Goal: Information Seeking & Learning: Learn about a topic

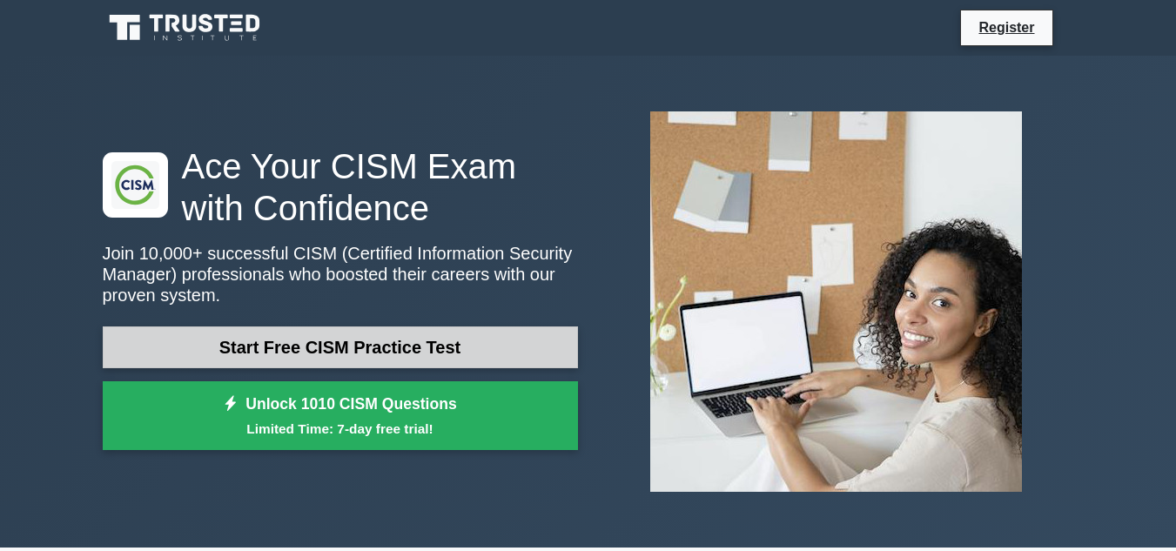
click at [462, 348] on link "Start Free CISM Practice Test" at bounding box center [340, 348] width 475 height 42
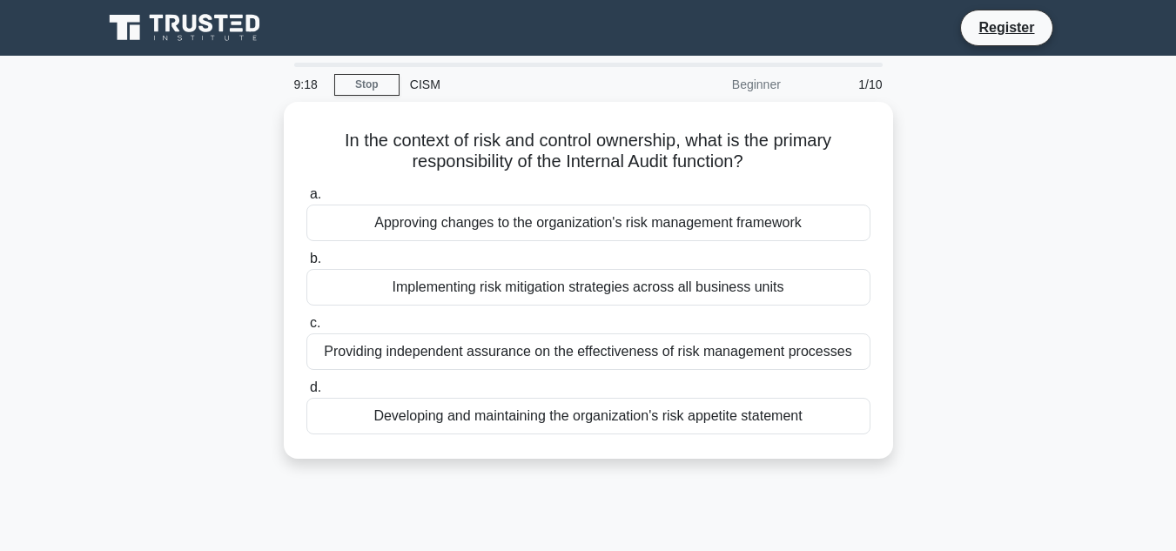
click at [998, 140] on div "In the context of risk and control ownership, what is the primary responsibilit…" at bounding box center [588, 291] width 993 height 378
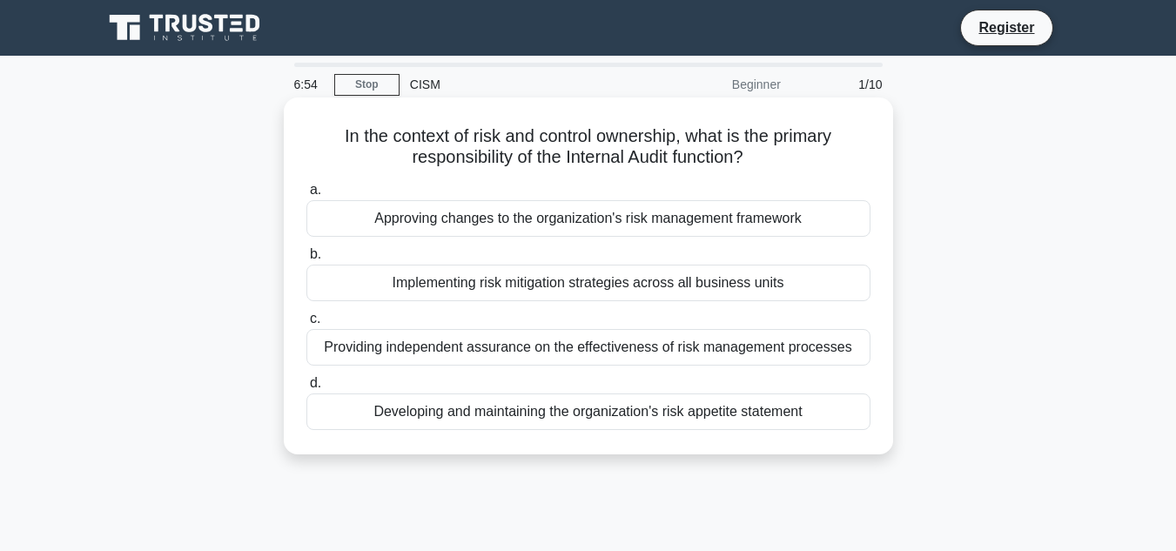
drag, startPoint x: 375, startPoint y: 216, endPoint x: 825, endPoint y: 238, distance: 450.7
click at [825, 237] on div "Approving changes to the organization's risk management framework" at bounding box center [589, 218] width 564 height 37
click at [585, 276] on div "Implementing risk mitigation strategies across all business units" at bounding box center [589, 283] width 564 height 37
click at [307, 260] on input "b. Implementing risk mitigation strategies across all business units" at bounding box center [307, 254] width 0 height 11
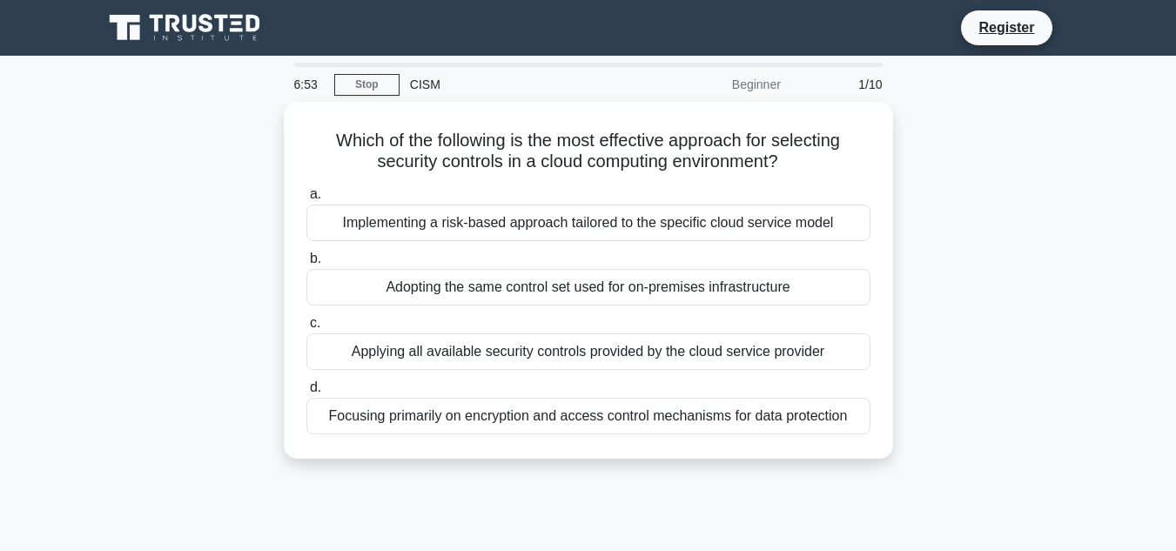
click at [585, 276] on div "Adopting the same control set used for on-premises infrastructure" at bounding box center [589, 287] width 564 height 37
click at [307, 265] on input "b. Adopting the same control set used for on-premises infrastructure" at bounding box center [307, 258] width 0 height 11
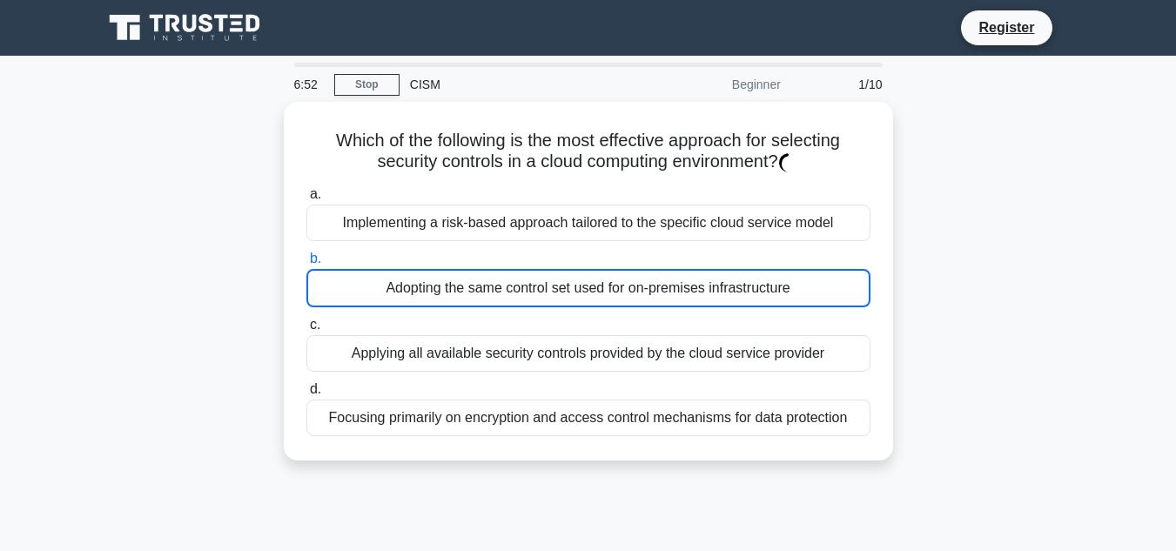
click at [585, 276] on div "Adopting the same control set used for on-premises infrastructure" at bounding box center [589, 288] width 564 height 38
click at [307, 265] on input "b. Adopting the same control set used for on-premises infrastructure" at bounding box center [307, 258] width 0 height 11
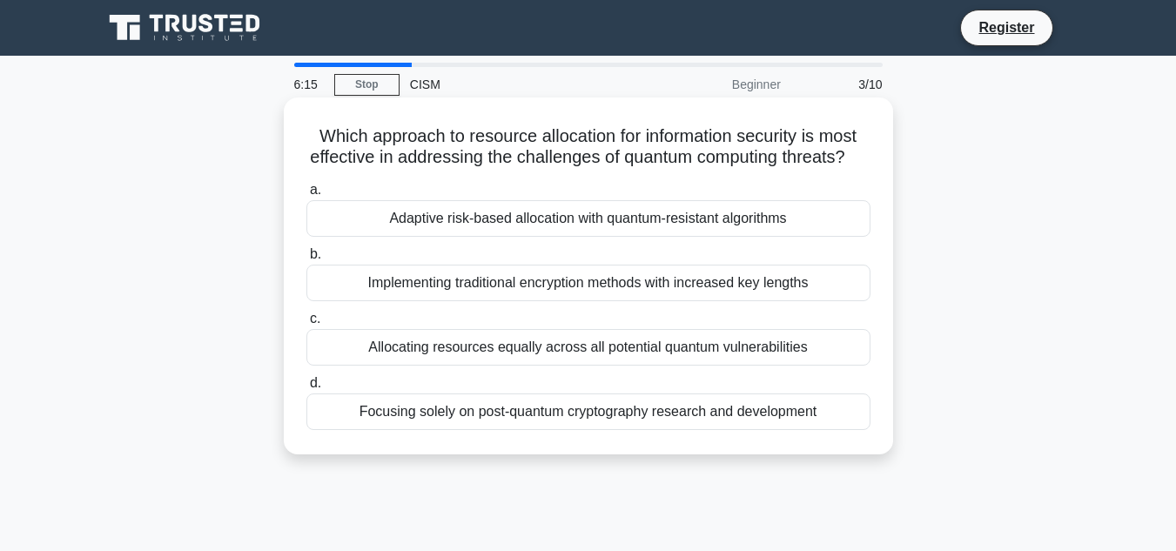
click at [498, 430] on div "Focusing solely on post-quantum cryptography research and development" at bounding box center [589, 412] width 564 height 37
click at [307, 389] on input "d. Focusing solely on post-quantum cryptography research and development" at bounding box center [307, 383] width 0 height 11
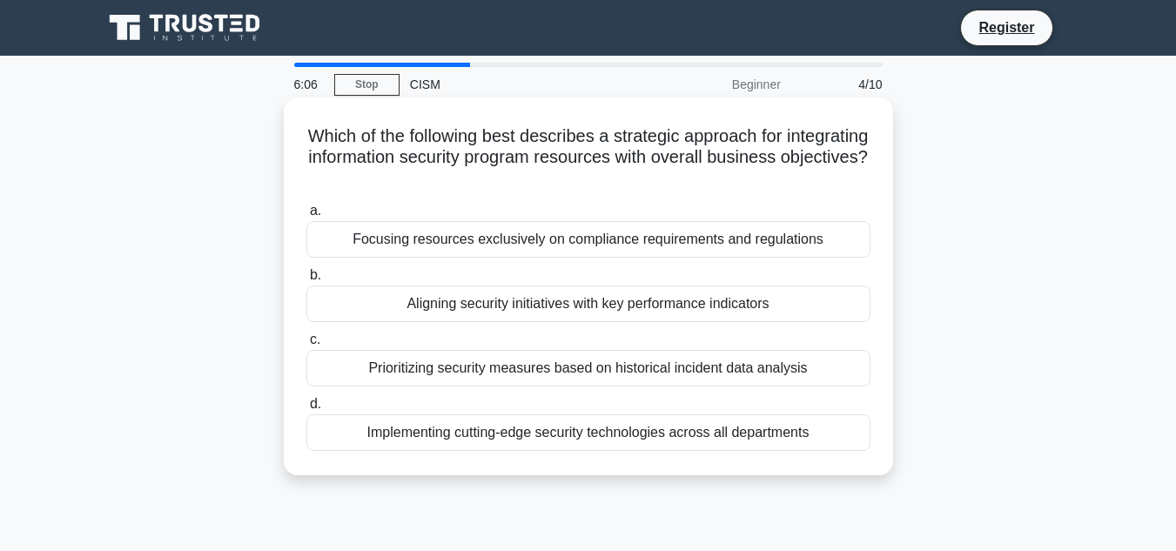
click at [469, 247] on div "Focusing resources exclusively on compliance requirements and regulations" at bounding box center [589, 239] width 564 height 37
click at [307, 217] on input "a. Focusing resources exclusively on compliance requirements and regulations" at bounding box center [307, 211] width 0 height 11
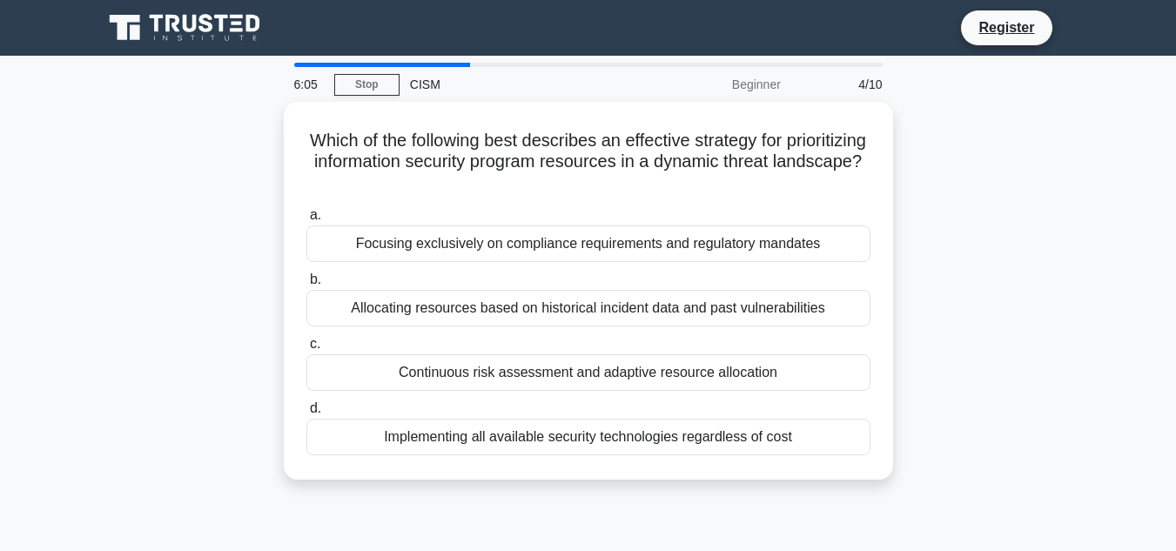
click at [469, 247] on div "Focusing exclusively on compliance requirements and regulatory mandates" at bounding box center [589, 244] width 564 height 37
click at [307, 221] on input "a. Focusing exclusively on compliance requirements and regulatory mandates" at bounding box center [307, 215] width 0 height 11
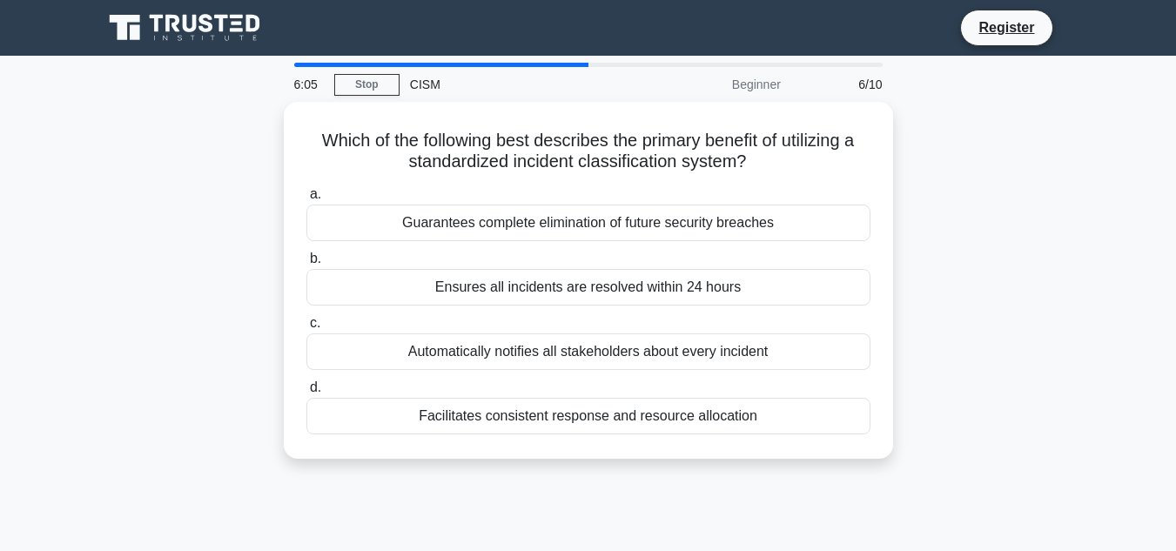
click at [469, 248] on label "b. Ensures all incidents are resolved within 24 hours" at bounding box center [589, 276] width 564 height 57
click at [307, 253] on input "b. Ensures all incidents are resolved within 24 hours" at bounding box center [307, 258] width 0 height 11
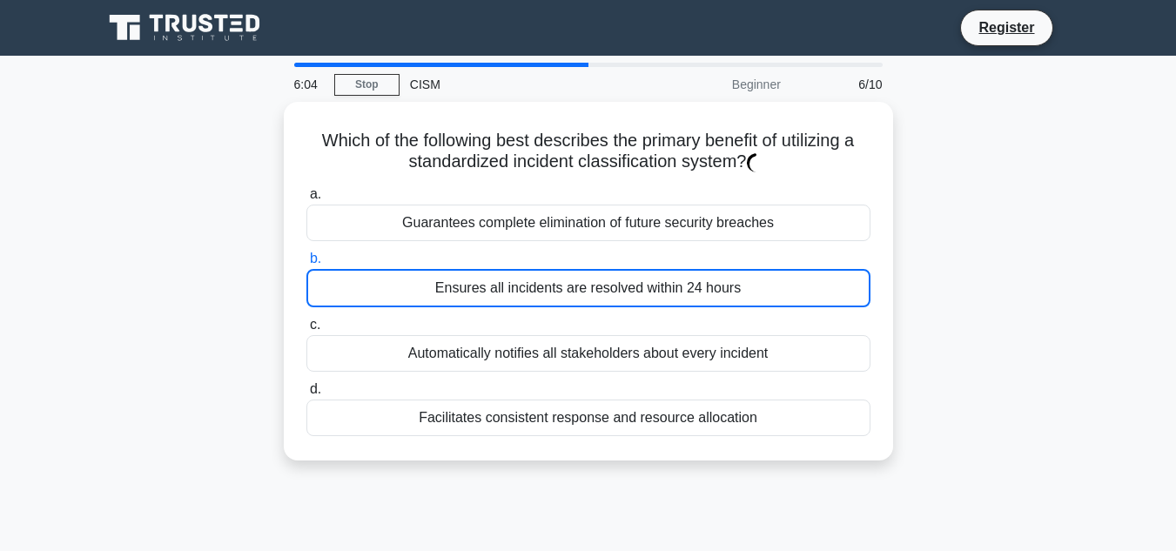
click at [469, 248] on label "b. Ensures all incidents are resolved within 24 hours" at bounding box center [589, 277] width 564 height 59
click at [307, 253] on input "b. Ensures all incidents are resolved within 24 hours" at bounding box center [307, 258] width 0 height 11
click at [469, 248] on label "b. Ensures all incidents are resolved within 24 hours" at bounding box center [589, 277] width 564 height 59
click at [307, 253] on input "b. Ensures all incidents are resolved within 24 hours" at bounding box center [307, 258] width 0 height 11
click at [469, 248] on label "b. Ensures all incidents are resolved within 24 hours" at bounding box center [589, 277] width 564 height 59
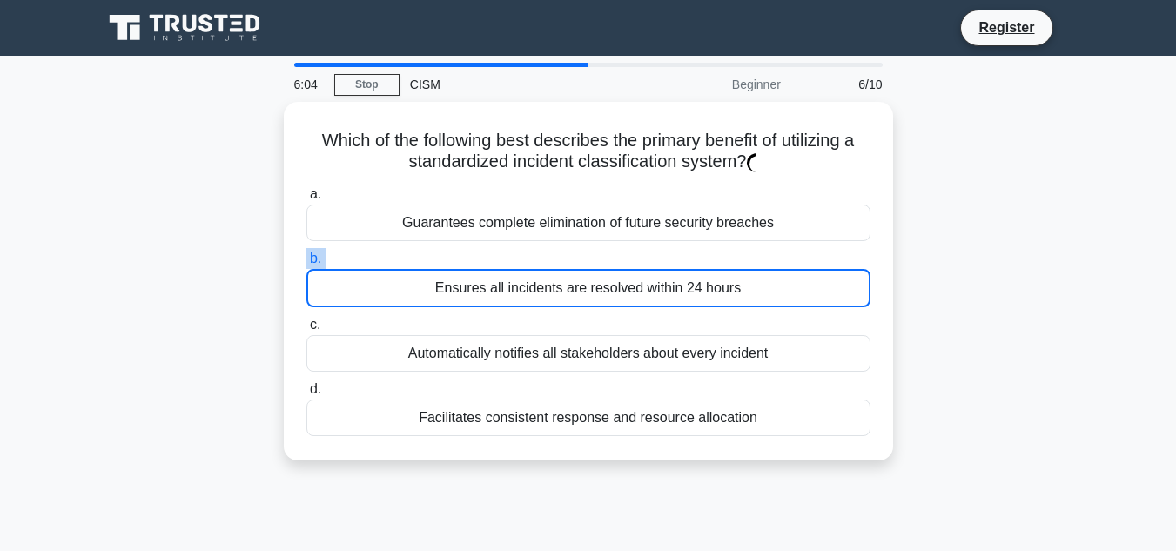
click at [307, 253] on input "b. Ensures all incidents are resolved within 24 hours" at bounding box center [307, 258] width 0 height 11
click at [469, 248] on label "b. Ensures all incidents are resolved within 24 hours" at bounding box center [589, 277] width 564 height 59
click at [307, 253] on input "b. Ensures all incidents are resolved within 24 hours" at bounding box center [307, 258] width 0 height 11
click at [469, 248] on label "b. Ensures all incidents are resolved within 24 hours" at bounding box center [589, 277] width 564 height 59
click at [307, 253] on input "b. Ensures all incidents are resolved within 24 hours" at bounding box center [307, 258] width 0 height 11
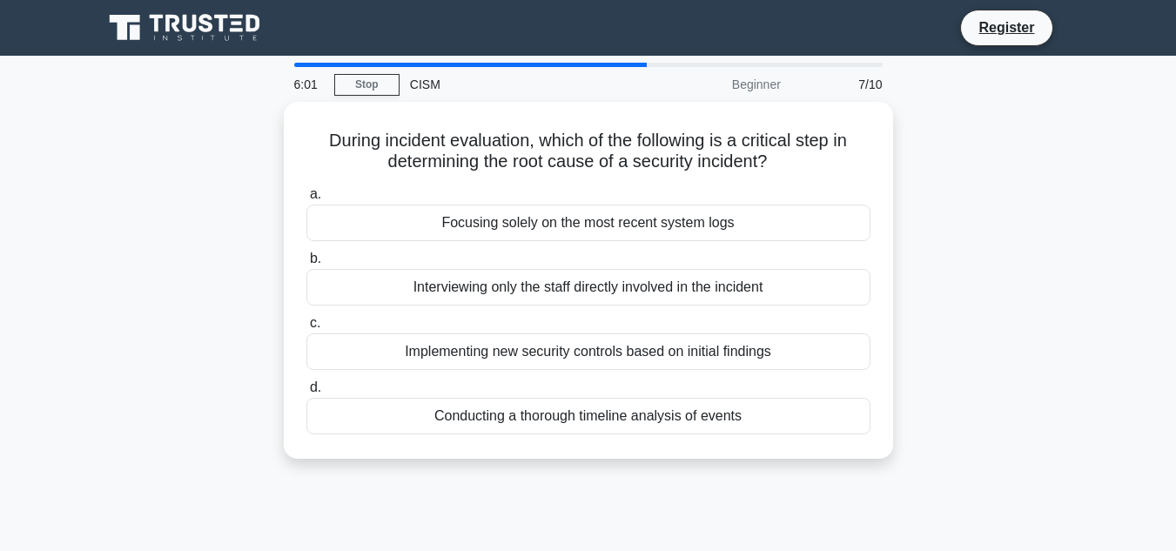
click at [469, 248] on label "b. Interviewing only the staff directly involved in the incident" at bounding box center [589, 276] width 564 height 57
click at [307, 253] on input "b. Interviewing only the staff directly involved in the incident" at bounding box center [307, 258] width 0 height 11
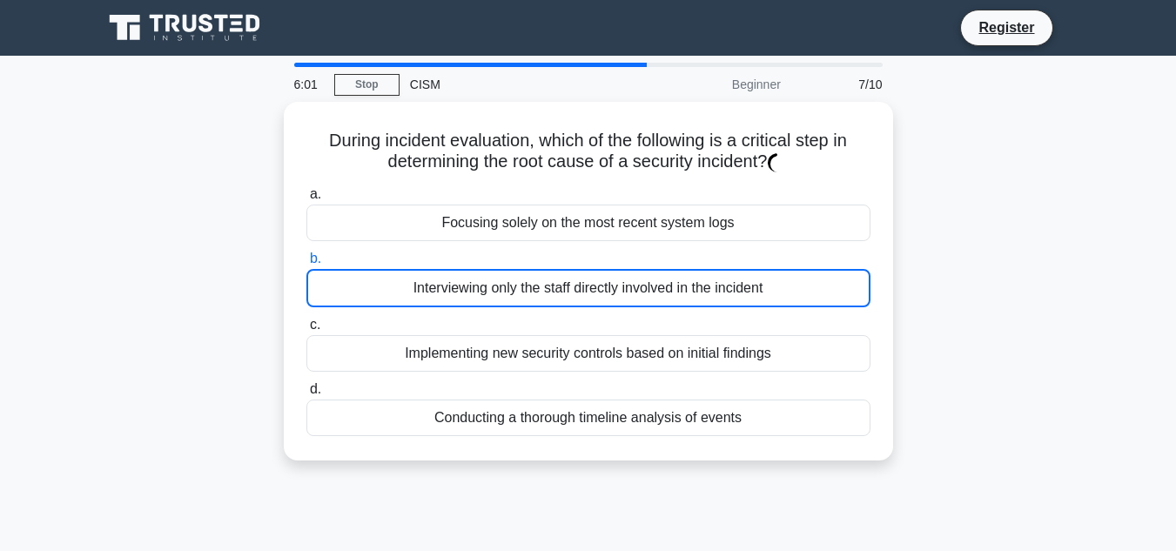
click at [469, 248] on label "b. Interviewing only the staff directly involved in the incident" at bounding box center [589, 277] width 564 height 59
click at [307, 253] on input "b. Interviewing only the staff directly involved in the incident" at bounding box center [307, 258] width 0 height 11
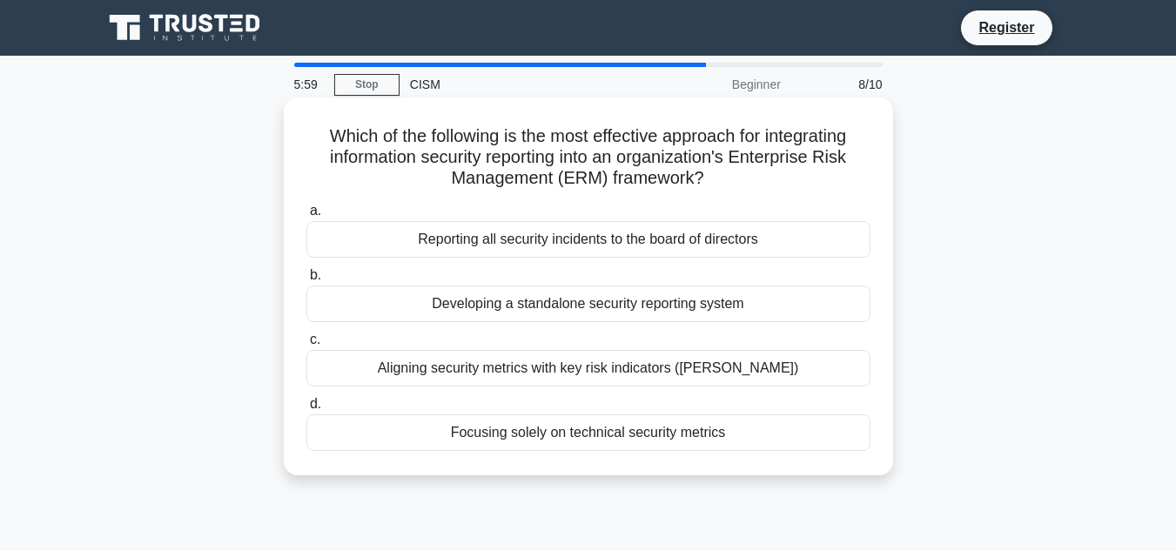
click at [481, 240] on div "Reporting all security incidents to the board of directors" at bounding box center [589, 239] width 564 height 37
click at [307, 217] on input "a. Reporting all security incidents to the board of directors" at bounding box center [307, 211] width 0 height 11
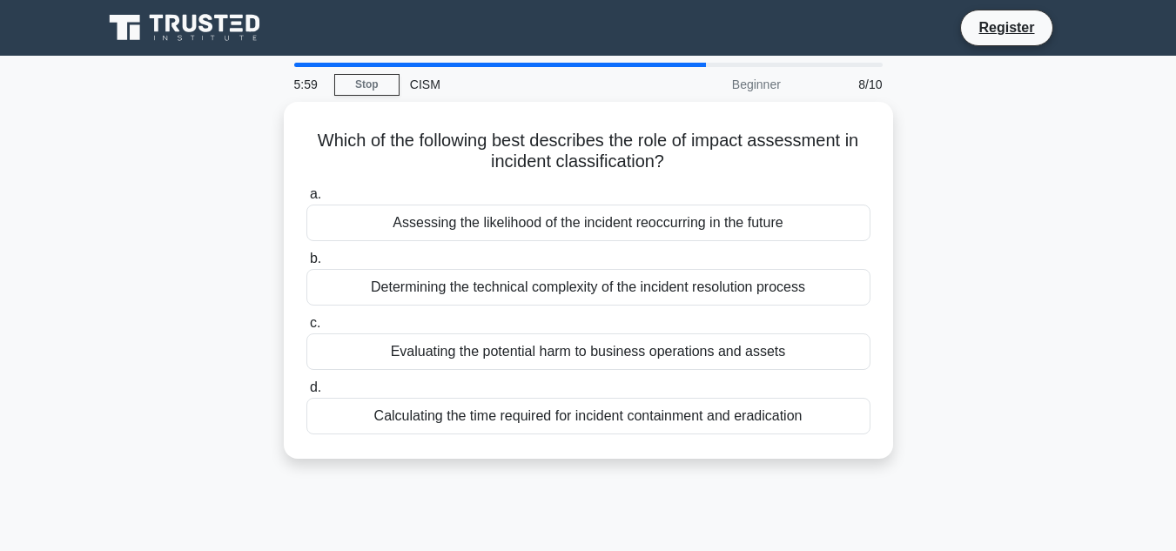
click at [481, 240] on div "a. Assessing the likelihood of the incident reoccurring in the future b. Determ…" at bounding box center [588, 309] width 585 height 258
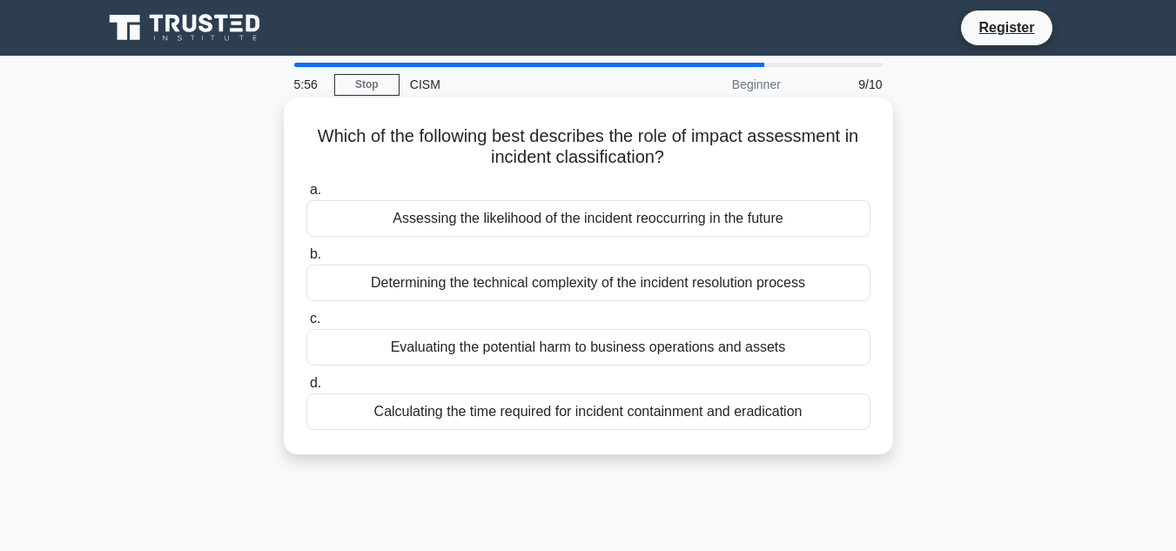
click at [603, 289] on div "Determining the technical complexity of the incident resolution process" at bounding box center [589, 283] width 564 height 37
click at [307, 260] on input "b. Determining the technical complexity of the incident resolution process" at bounding box center [307, 254] width 0 height 11
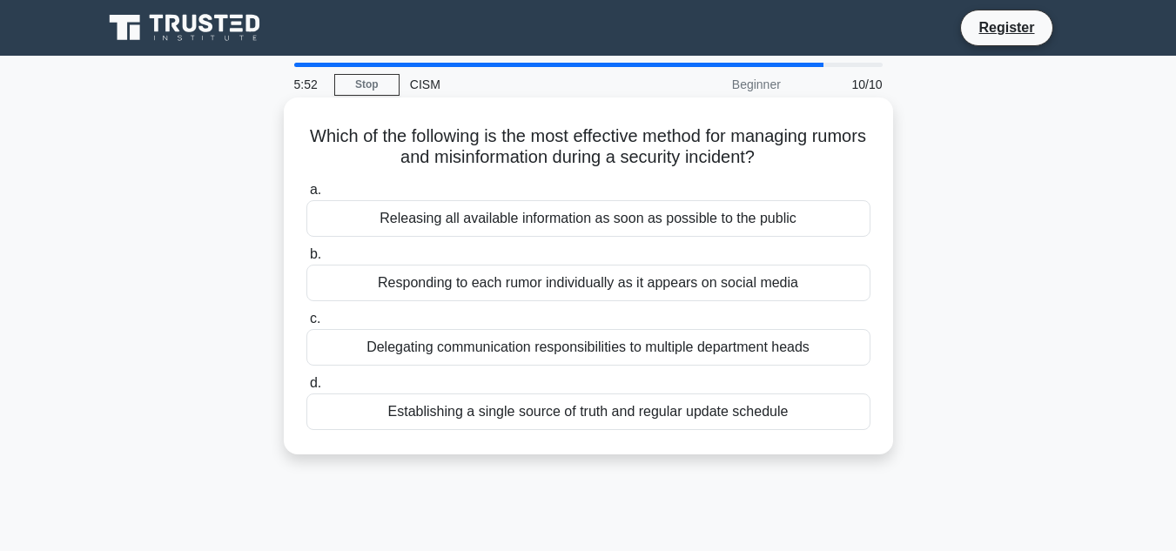
click at [612, 286] on div "Responding to each rumor individually as it appears on social media" at bounding box center [589, 283] width 564 height 37
click at [307, 260] on input "b. Responding to each rumor individually as it appears on social media" at bounding box center [307, 254] width 0 height 11
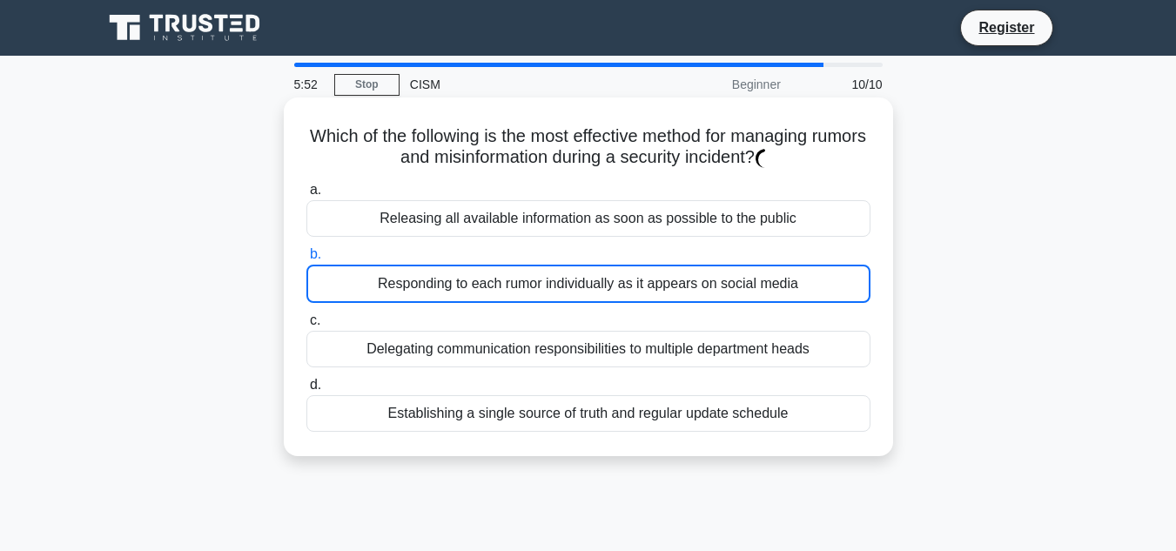
click at [612, 286] on div "Responding to each rumor individually as it appears on social media" at bounding box center [589, 284] width 564 height 38
click at [307, 260] on input "b. Responding to each rumor individually as it appears on social media" at bounding box center [307, 254] width 0 height 11
